Goal: Task Accomplishment & Management: Manage account settings

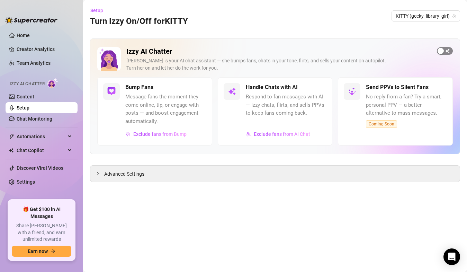
click at [282, 51] on div "button" at bounding box center [440, 51] width 6 height 6
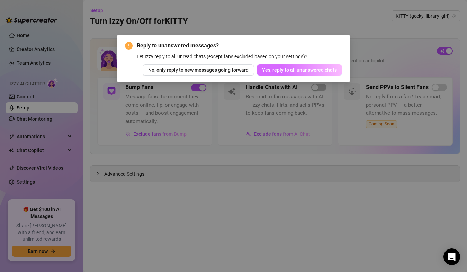
click at [282, 70] on span "Yes, reply to all unanswered chats" at bounding box center [299, 70] width 75 height 6
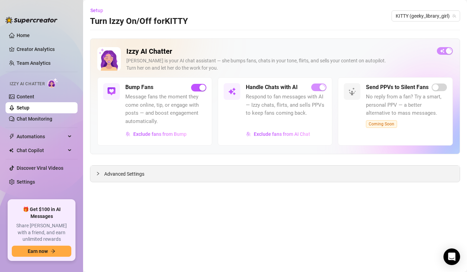
click at [125, 172] on span "Advanced Settings" at bounding box center [124, 174] width 40 height 8
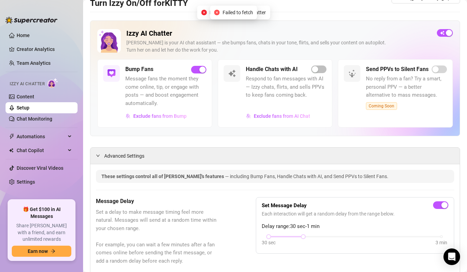
scroll to position [6, 0]
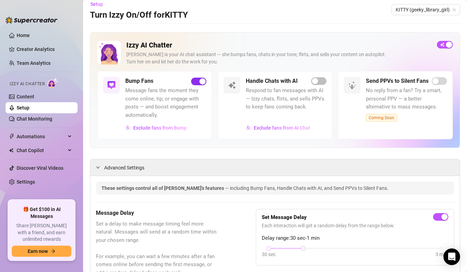
click at [203, 81] on div "button" at bounding box center [202, 81] width 6 height 6
click at [282, 43] on span "button" at bounding box center [445, 45] width 16 height 8
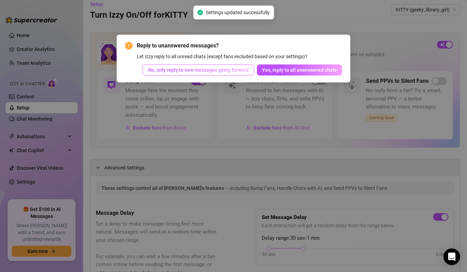
click at [233, 72] on span "No, only reply to new messages going forward" at bounding box center [198, 70] width 100 height 6
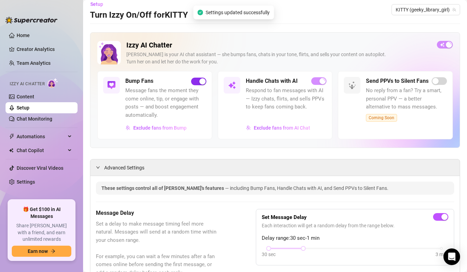
click at [199, 81] on div "button" at bounding box center [202, 81] width 6 height 6
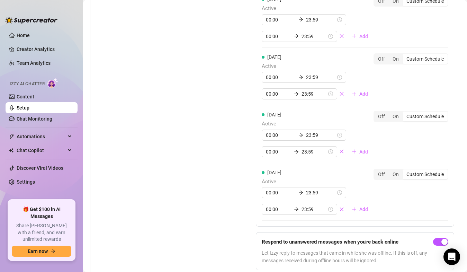
scroll to position [870, 0]
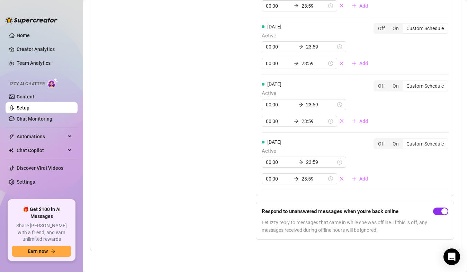
click at [282, 213] on span "button" at bounding box center [440, 211] width 15 height 8
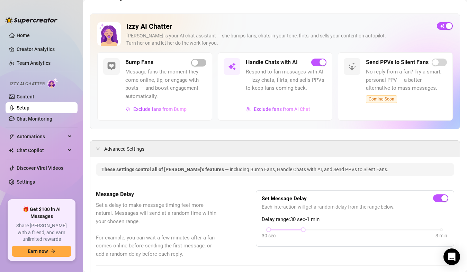
scroll to position [0, 0]
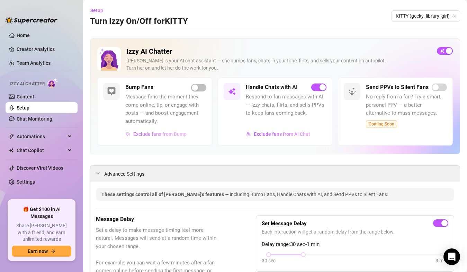
click at [164, 132] on span "Exclude fans from Bump" at bounding box center [159, 134] width 53 height 6
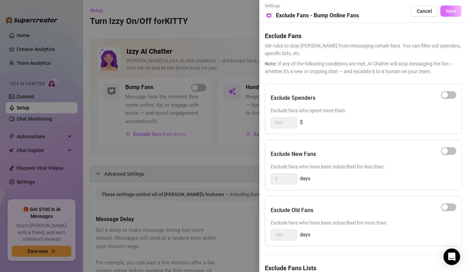
click at [282, 12] on span "Save" at bounding box center [450, 11] width 11 height 6
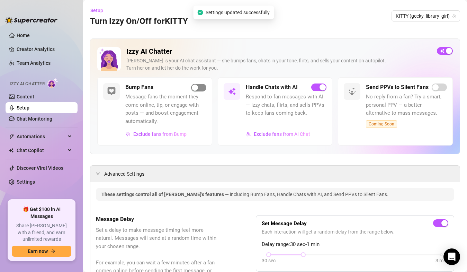
click at [194, 89] on div "button" at bounding box center [195, 87] width 6 height 6
click at [165, 132] on span "Exclude fans from Bump" at bounding box center [159, 134] width 53 height 6
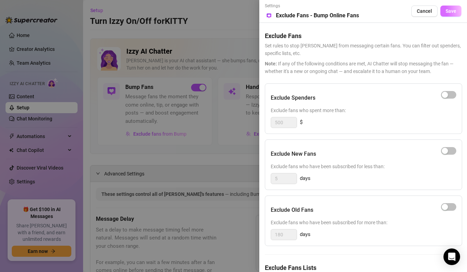
click at [282, 8] on span "Save" at bounding box center [450, 11] width 11 height 6
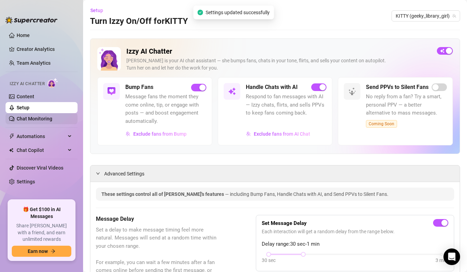
click at [33, 117] on link "Chat Monitoring" at bounding box center [35, 119] width 36 height 6
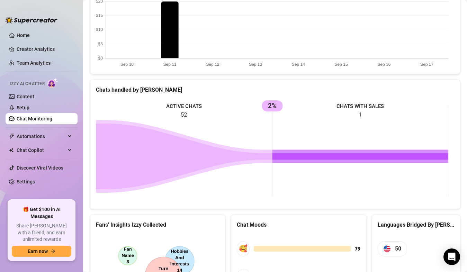
scroll to position [321, 0]
